Goal: Find specific page/section: Find specific page/section

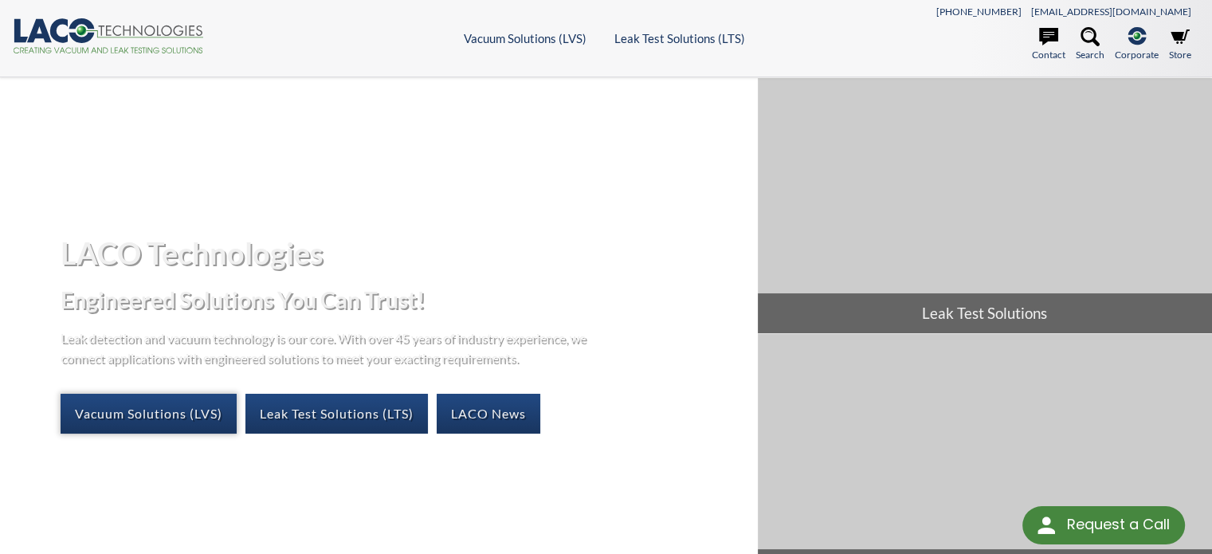
click at [164, 411] on link "Vacuum Solutions (LVS)" at bounding box center [149, 414] width 176 height 40
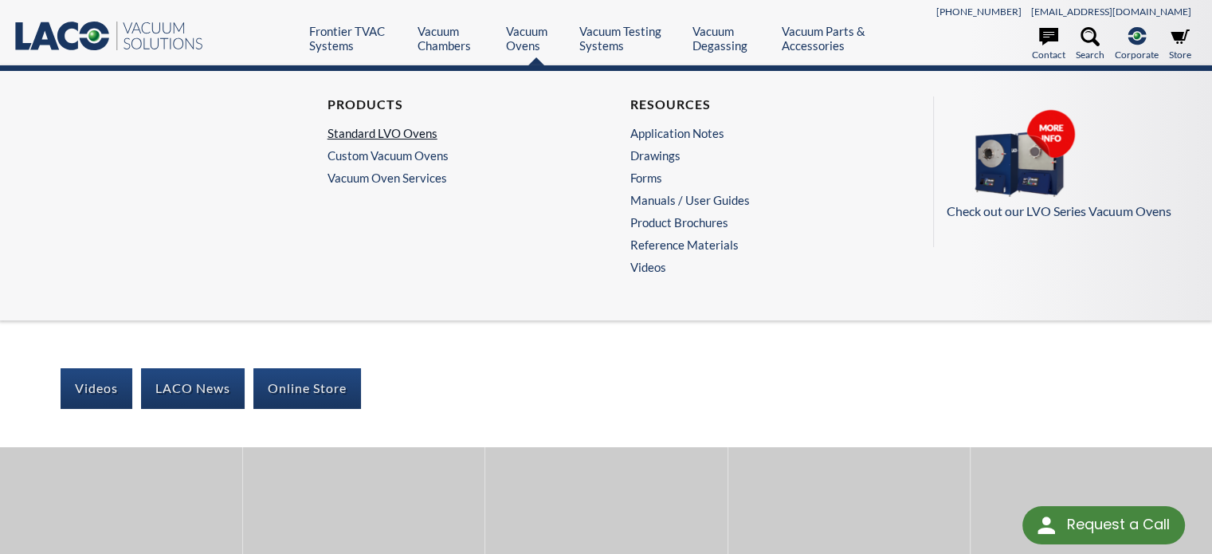
click at [393, 135] on link "Standard LVO Ovens" at bounding box center [451, 133] width 246 height 14
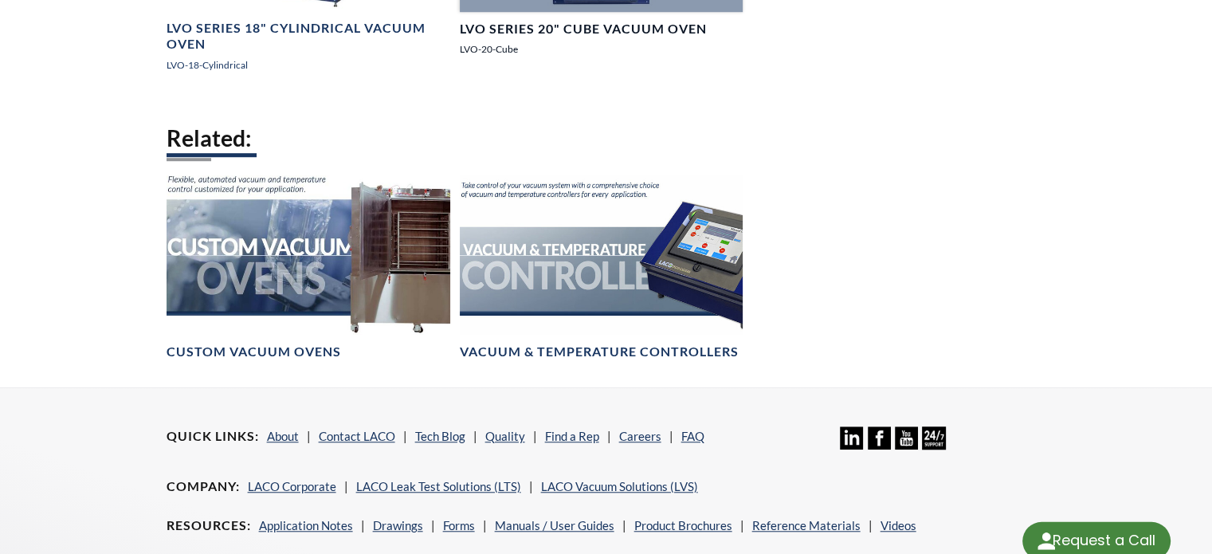
select select "Dil Çeviri Widget'ı"
